Goal: Transaction & Acquisition: Purchase product/service

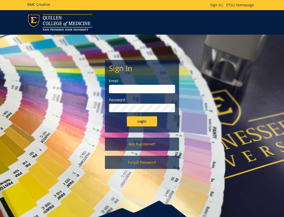
click at [148, 97] on form "Sign In Email Password Login" at bounding box center [142, 95] width 66 height 62
click at [150, 90] on input "email" at bounding box center [142, 89] width 66 height 9
type input "[EMAIL_ADDRESS][DOMAIN_NAME]"
click at [142, 119] on input "Login" at bounding box center [142, 121] width 30 height 10
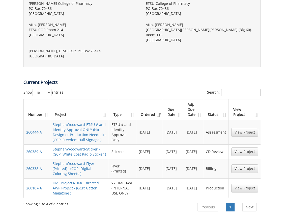
scroll to position [220, 0]
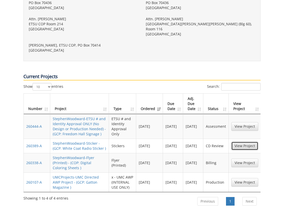
click at [244, 141] on link "View Project" at bounding box center [245, 145] width 27 height 9
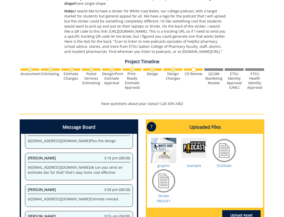
scroll to position [189, 0]
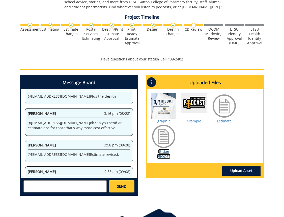
click at [167, 150] on link "Sticker PROOF1" at bounding box center [164, 154] width 14 height 10
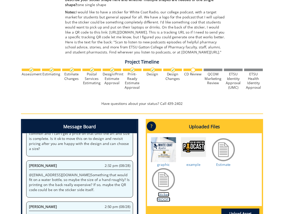
scroll to position [221, 0]
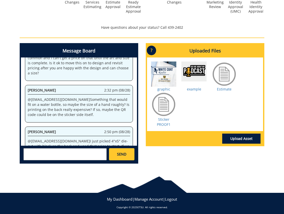
click at [80, 154] on textarea at bounding box center [64, 154] width 83 height 12
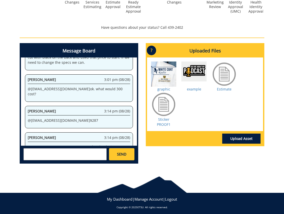
scroll to position [345, 0]
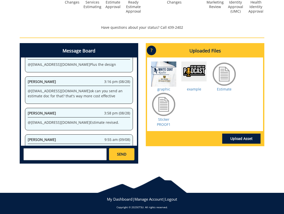
click at [73, 156] on textarea at bounding box center [64, 154] width 83 height 12
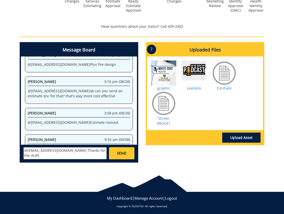
scroll to position [223, 0]
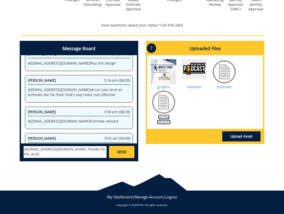
click at [165, 118] on link "Sticker PROOF1" at bounding box center [164, 120] width 14 height 10
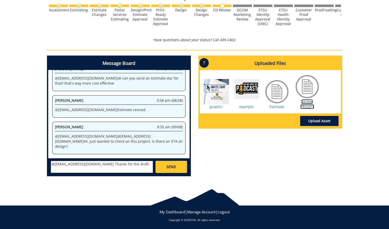
scroll to position [319, 0]
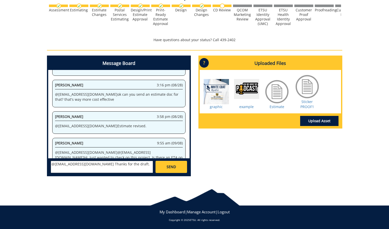
drag, startPoint x: 132, startPoint y: 158, endPoint x: 132, endPoint y: 163, distance: 5.3
click at [132, 159] on div "Christopher Talbert ctalbert@stellarstudios.com Steve Schultz sschultz@stellars…" at bounding box center [118, 166] width 141 height 17
click at [132, 163] on textarea "@fair@mail.etsu.edu Thanks for the draft." at bounding box center [102, 167] width 102 height 12
drag, startPoint x: 122, startPoint y: 164, endPoint x: 69, endPoint y: 168, distance: 52.7
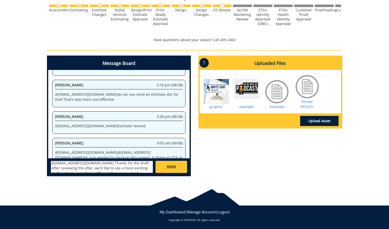
click at [69, 168] on textarea "@fair@mail.etsu.edu Thanks for the draft. After reviewing the after, we'd like …" at bounding box center [102, 167] width 102 height 12
click at [95, 168] on textarea "@fair@mail.etsu.edu Thanks for the draft. We'd like to see something more excit…" at bounding box center [102, 167] width 102 height 12
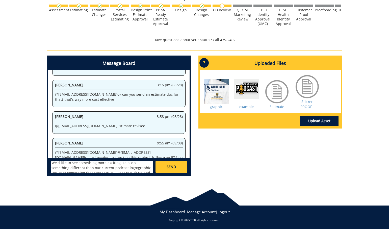
click at [124, 163] on textarea "@fair@mail.etsu.edu Thanks for the draft. We'd like to see something more excit…" at bounding box center [102, 167] width 102 height 12
click at [120, 168] on textarea "@fair@mail.etsu.edu Thanks for the draft. We'd like to see something more excit…" at bounding box center [102, 167] width 102 height 12
type textarea "@fair@mail.etsu.edu Thanks for the draft. We'd like to see something more excit…"
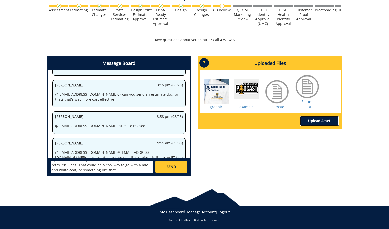
click at [284, 120] on link "Upload Asset" at bounding box center [319, 121] width 38 height 10
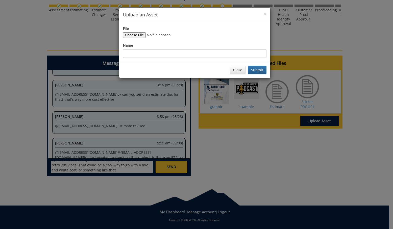
click at [132, 31] on div "File" at bounding box center [194, 32] width 143 height 12
click at [135, 36] on input "File" at bounding box center [157, 35] width 69 height 6
click at [230, 72] on button "Close" at bounding box center [238, 70] width 16 height 9
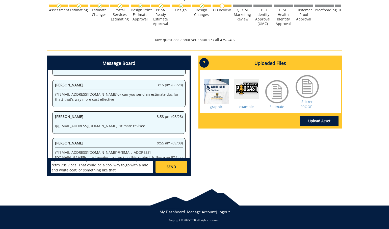
click at [248, 100] on div at bounding box center [246, 91] width 25 height 25
click at [248, 77] on div "graphic example Estimate Sticker PROOF1" at bounding box center [270, 91] width 141 height 43
click at [248, 84] on div at bounding box center [246, 91] width 25 height 25
click at [248, 87] on div at bounding box center [246, 91] width 25 height 25
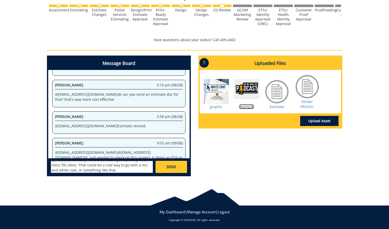
click at [247, 105] on link "example" at bounding box center [246, 106] width 14 height 5
click at [284, 122] on link "Upload Asset" at bounding box center [319, 121] width 38 height 10
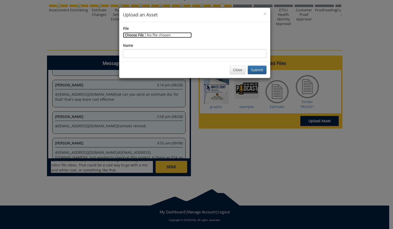
click at [140, 35] on input "File" at bounding box center [157, 35] width 69 height 6
type input "C:\fakepath\AI image.png"
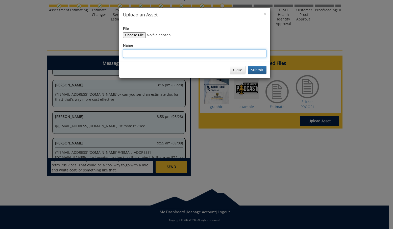
click at [175, 51] on input "Name" at bounding box center [194, 53] width 143 height 9
type input "AI example"
click at [248, 66] on button "Submit" at bounding box center [257, 70] width 19 height 9
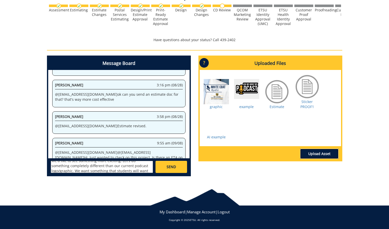
scroll to position [9, 0]
click at [68, 171] on textarea "@fair@mail.etsu.edu Thanks for the draft. We'd like to see something more excit…" at bounding box center [102, 167] width 102 height 12
click at [116, 168] on textarea "@fair@mail.etsu.edu Thanks for the draft. We'd like to see something more excit…" at bounding box center [102, 167] width 102 height 12
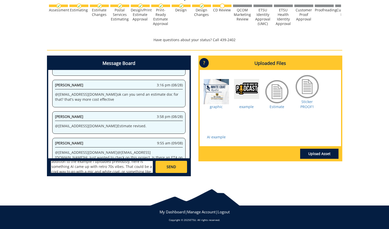
click at [77, 167] on textarea "@fair@mail.etsu.edu Thanks for the draft. We'd like to see something more excit…" at bounding box center [102, 167] width 102 height 12
drag, startPoint x: 79, startPoint y: 171, endPoint x: 46, endPoint y: 165, distance: 34.0
click at [46, 165] on div "Message Board System 11:44 am (08/28) Welcome to the Project Messenger. All mes…" at bounding box center [119, 118] width 152 height 125
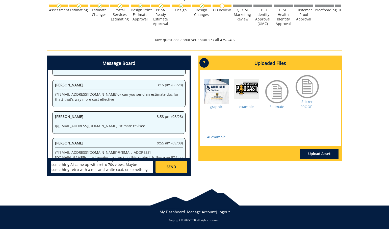
type textarea "@fair@mail.etsu.edu Thanks for the draft. We'd like to see something more excit…"
click at [162, 171] on link "SEND" at bounding box center [171, 167] width 31 height 12
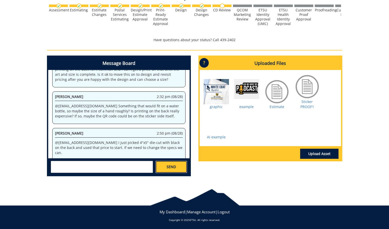
scroll to position [10400, 0]
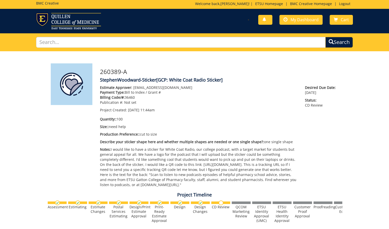
scroll to position [198, 0]
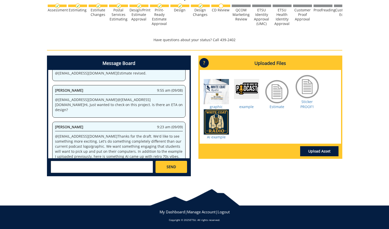
click at [130, 171] on textarea at bounding box center [102, 167] width 102 height 12
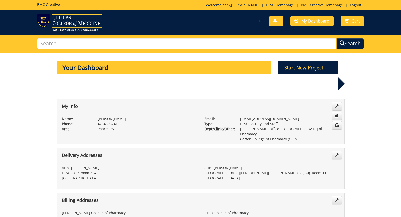
scroll to position [212, 0]
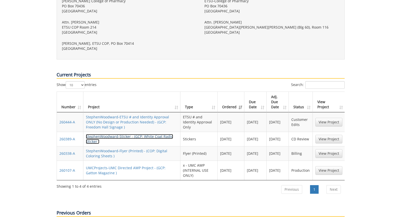
click at [153, 134] on link "StephenWoodward-Sticker - (GCP: White Coat Radio Sticker )" at bounding box center [129, 139] width 87 height 10
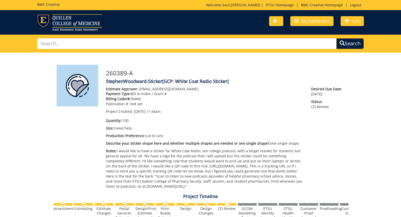
scroll to position [211, 0]
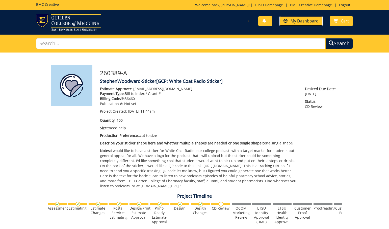
click at [309, 20] on span "My Dashboard" at bounding box center [305, 21] width 28 height 6
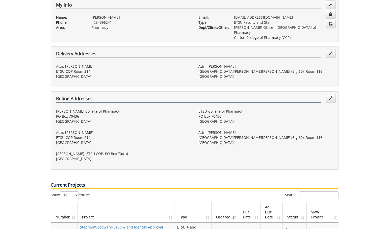
scroll to position [238, 0]
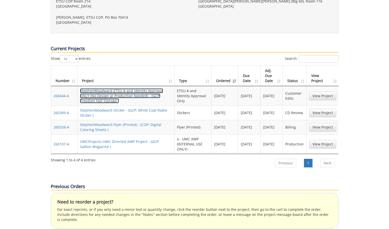
click at [145, 88] on link "StephenWoodward-ETSU # and Identity Approval ONLY (No Design or Production Need…" at bounding box center [121, 95] width 83 height 15
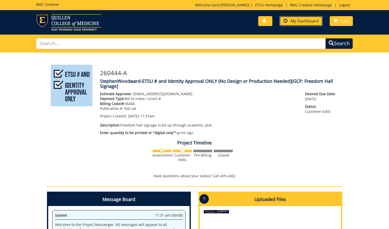
click at [290, 21] on link "My Dashboard" at bounding box center [301, 21] width 43 height 10
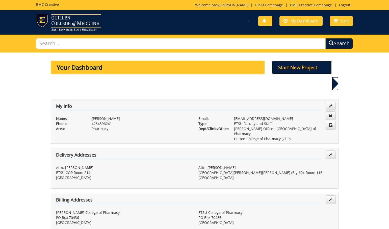
click at [295, 69] on p "Start New Project" at bounding box center [302, 68] width 60 height 14
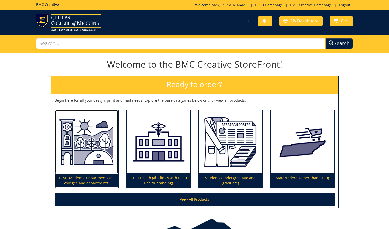
click at [94, 152] on img at bounding box center [86, 142] width 63 height 64
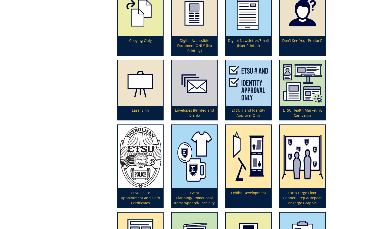
scroll to position [461, 0]
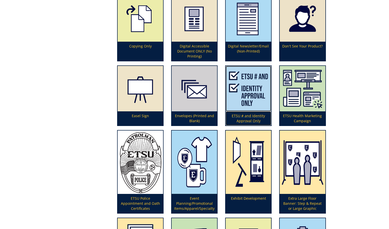
click at [256, 99] on img at bounding box center [248, 88] width 45 height 45
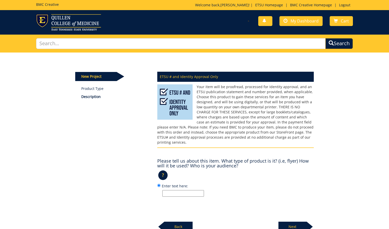
click at [203, 191] on input "Enter text here:" at bounding box center [183, 193] width 42 height 7
click at [232, 193] on div "ETSU # and Identity Approval Only Please tell us about this item. What type of …" at bounding box center [236, 150] width 164 height 163
drag, startPoint x: 182, startPoint y: 187, endPoint x: 143, endPoint y: 188, distance: 38.2
click at [143, 188] on div "New Project Product Type Description ETSU # and Identity Approval Only ? × 1 Ba…" at bounding box center [194, 143] width 246 height 180
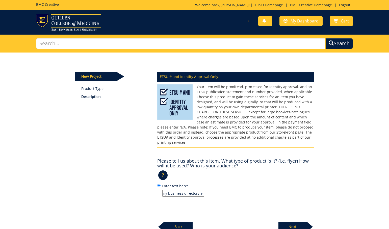
type input "providence academy business directory ad"
click at [295, 225] on p "Next" at bounding box center [293, 227] width 28 height 10
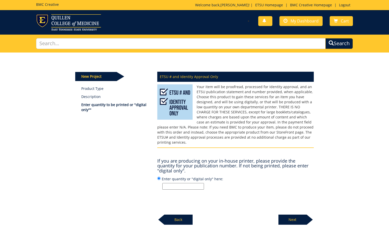
click at [200, 184] on input "Enter quantity or "digital only" here:" at bounding box center [183, 186] width 42 height 7
type input "print and digital"
click at [284, 215] on p "Next" at bounding box center [293, 220] width 28 height 10
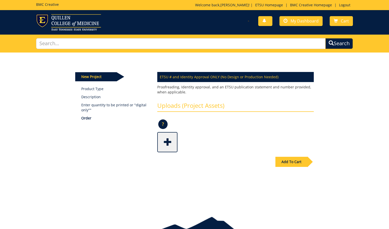
click at [167, 150] on span at bounding box center [168, 142] width 20 height 18
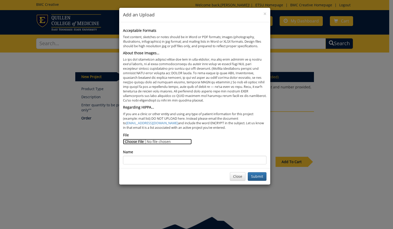
click at [140, 144] on input "File" at bounding box center [157, 142] width 69 height 6
type input "C:\fakepath\providence 25-26.jpg"
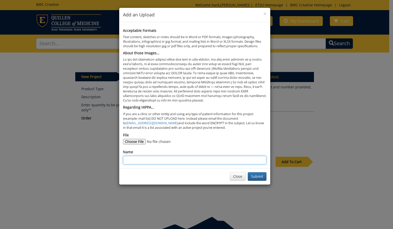
click at [206, 161] on input "Name" at bounding box center [194, 160] width 143 height 9
type input "ad"
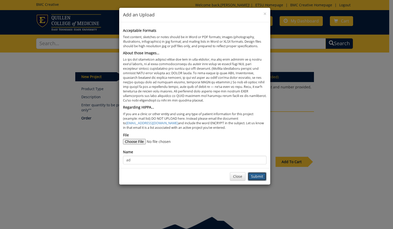
click at [254, 179] on button "Submit" at bounding box center [257, 176] width 19 height 9
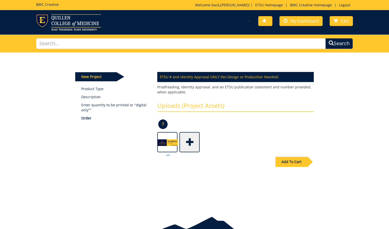
click at [279, 161] on div "Add To Cart" at bounding box center [292, 162] width 32 height 10
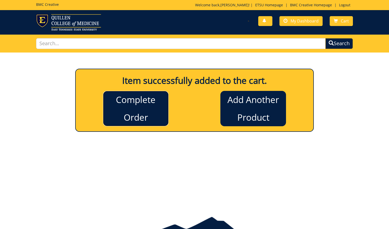
click at [146, 116] on link "Complete Order" at bounding box center [136, 108] width 66 height 35
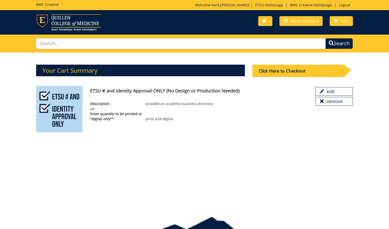
click at [303, 80] on div "Click Here to Checkout" at bounding box center [303, 73] width 101 height 17
click at [302, 75] on div "Click Here to Checkout" at bounding box center [299, 71] width 92 height 12
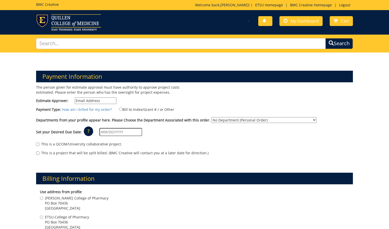
click at [86, 95] on div "The person given for estimate approval must have authority to approve project c…" at bounding box center [113, 96] width 162 height 22
click at [89, 99] on input "Estimate Approver:" at bounding box center [96, 100] width 42 height 7
type input "[EMAIL_ADDRESS][DOMAIN_NAME]"
type input "[STREET_ADDRESS]"
type input "Elizabethton"
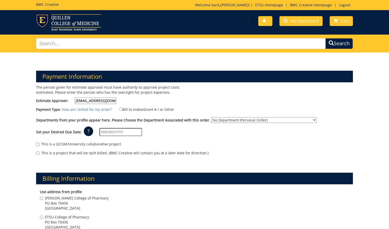
type input "37643"
click at [149, 107] on label "Bill to Index/Grant # / or Other" at bounding box center [143, 110] width 61 height 6
click at [122, 108] on input "Bill to Index/Grant # / or Other" at bounding box center [120, 109] width 3 height 3
radio input "true"
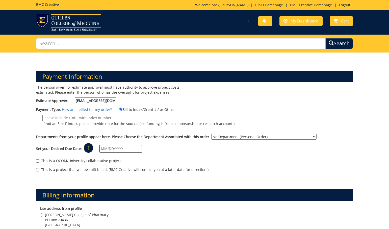
click at [107, 118] on input "If not an E or F index, please provide note for the source. (ex. funding is fro…" at bounding box center [77, 118] width 71 height 7
type input "36460"
click at [220, 135] on select "No Department (Personal Order) [PERSON_NAME] Office - Gatton College of Pharmac…" at bounding box center [263, 137] width 105 height 6
select select "57"
click at [211, 134] on select "No Department (Personal Order) [PERSON_NAME] Office - Gatton College of Pharmac…" at bounding box center [263, 137] width 105 height 6
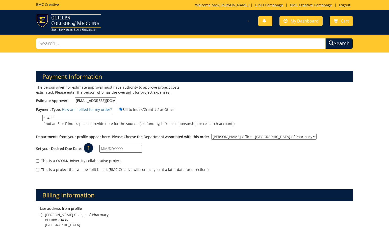
click at [130, 148] on input "text" at bounding box center [120, 149] width 43 height 8
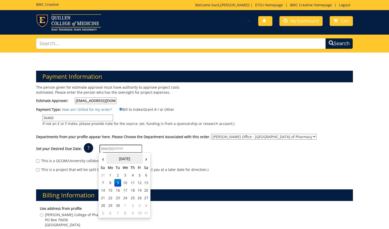
click at [112, 157] on th "[DATE]" at bounding box center [124, 159] width 37 height 10
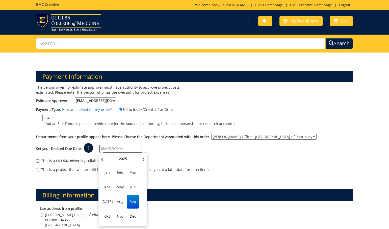
click at [132, 202] on span "Sep" at bounding box center [133, 202] width 12 height 14
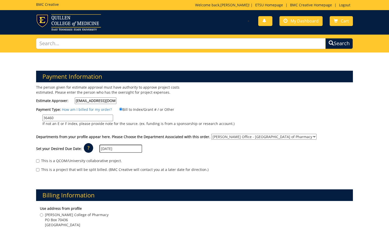
click at [112, 149] on input "[DATE]" at bounding box center [120, 149] width 43 height 8
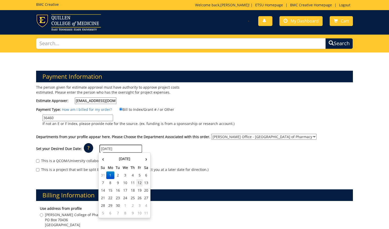
click at [140, 182] on td "12" at bounding box center [139, 183] width 7 height 8
type input "[DATE]"
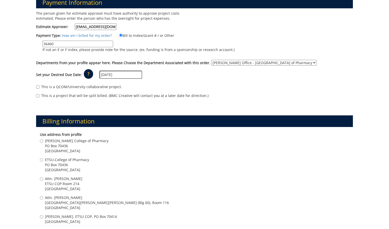
scroll to position [124, 0]
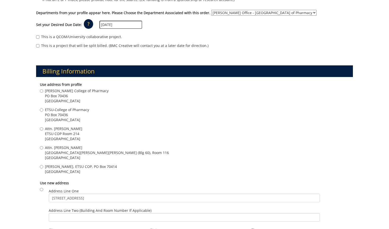
click at [72, 139] on span "[GEOGRAPHIC_DATA]" at bounding box center [63, 138] width 37 height 5
click at [43, 131] on input "Attn. [PERSON_NAME] ETSU COP Room [STREET_ADDRESS]" at bounding box center [41, 128] width 3 height 3
radio input "true"
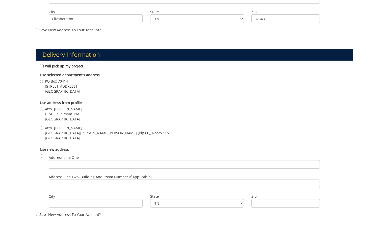
scroll to position [356, 0]
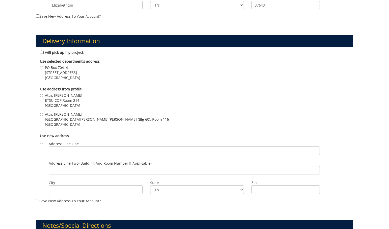
click at [66, 122] on span "[GEOGRAPHIC_DATA]" at bounding box center [107, 124] width 124 height 5
click at [43, 116] on input "Attn. [PERSON_NAME] ETSU [PERSON_NAME][GEOGRAPHIC_DATA][PERSON_NAME] (Blg 60), …" at bounding box center [41, 114] width 3 height 3
radio input "true"
click at [63, 99] on span "ETSU COP Room 214" at bounding box center [63, 100] width 37 height 5
click at [43, 97] on input "Attn. [PERSON_NAME] ETSU COP Room [STREET_ADDRESS]" at bounding box center [41, 95] width 3 height 3
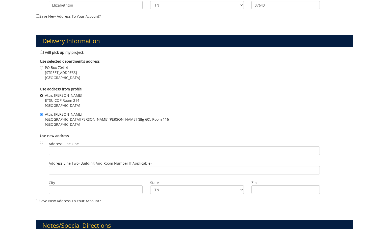
radio input "true"
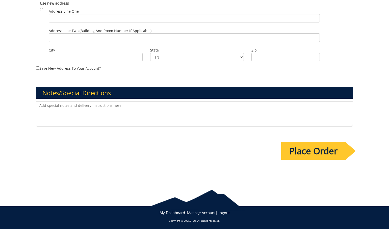
click at [287, 151] on input "Place Order" at bounding box center [313, 151] width 64 height 18
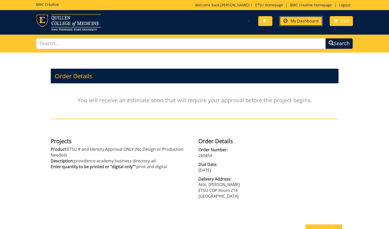
click at [304, 20] on span "My Dashboard" at bounding box center [305, 21] width 28 height 6
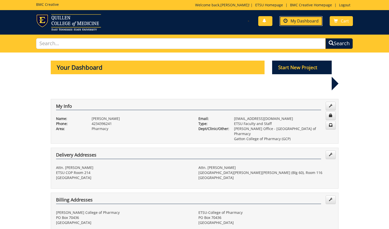
click at [299, 24] on link "My Dashboard" at bounding box center [301, 21] width 43 height 10
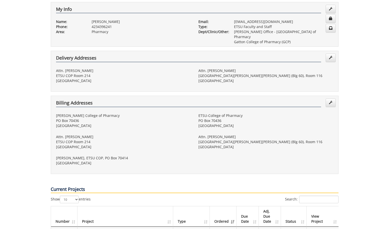
scroll to position [235, 0]
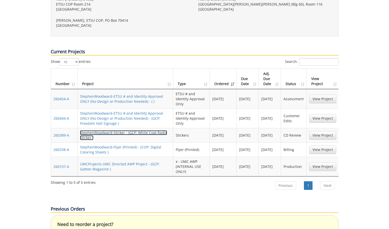
click at [145, 130] on link "StephenWoodward-Sticker - (GCP: White Coat Radio Sticker )" at bounding box center [123, 135] width 87 height 10
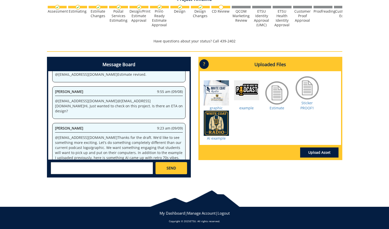
scroll to position [198, 0]
